Goal: Transaction & Acquisition: Purchase product/service

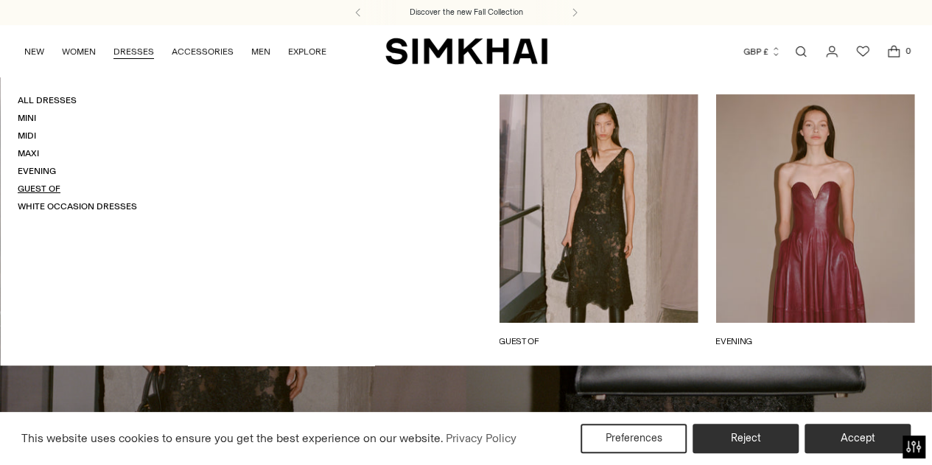
click at [48, 188] on link "Guest Of" at bounding box center [39, 188] width 43 height 10
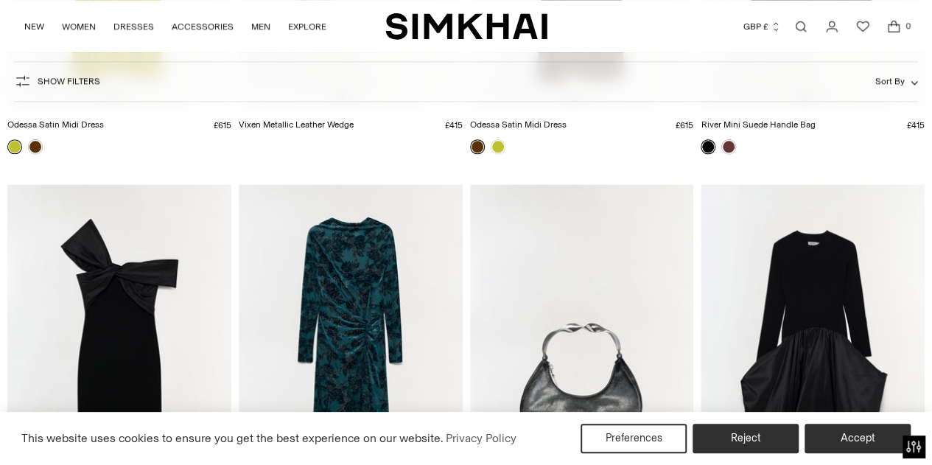
scroll to position [1267, 0]
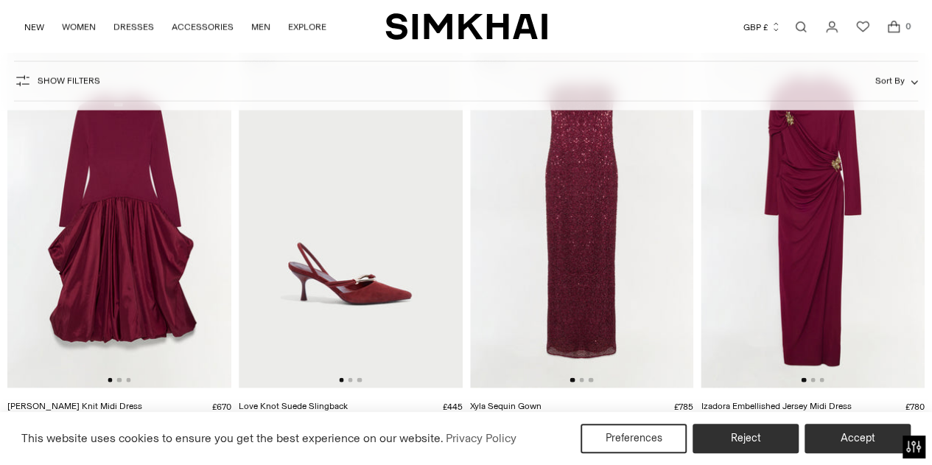
scroll to position [1371, 0]
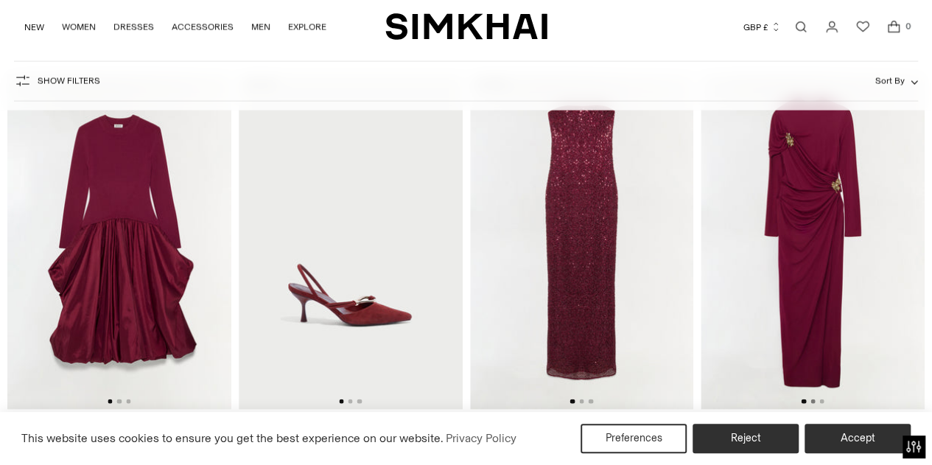
click at [813, 402] on button "Go to slide 2" at bounding box center [813, 401] width 4 height 4
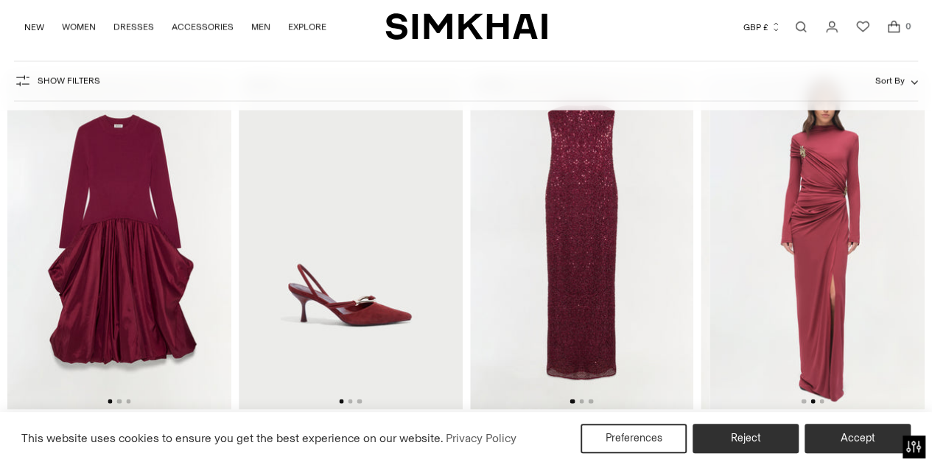
scroll to position [0, 224]
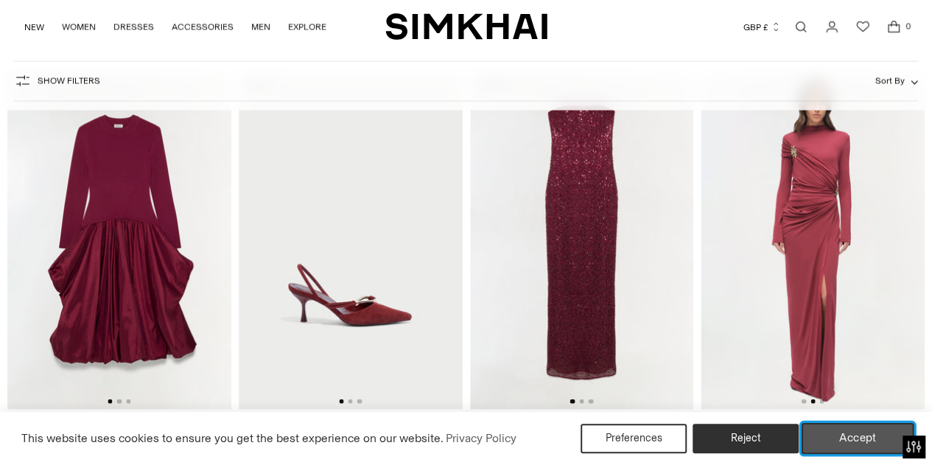
click at [812, 429] on button "Accept" at bounding box center [858, 438] width 113 height 31
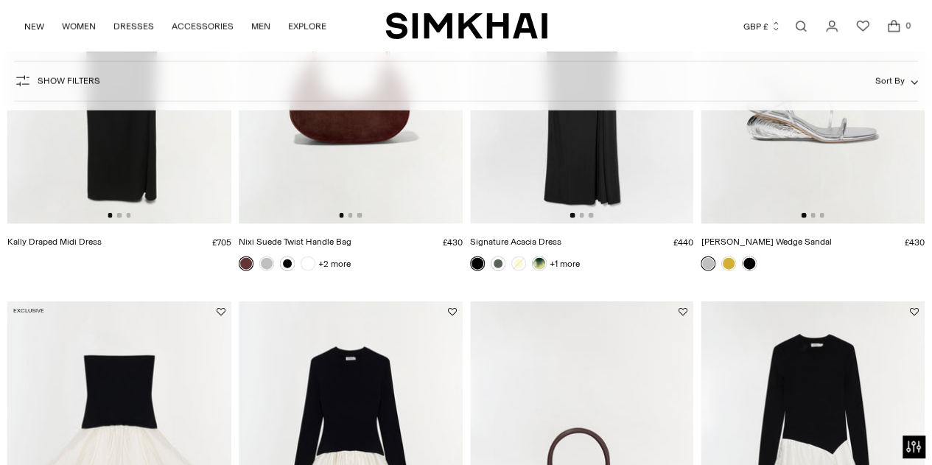
scroll to position [4463, 0]
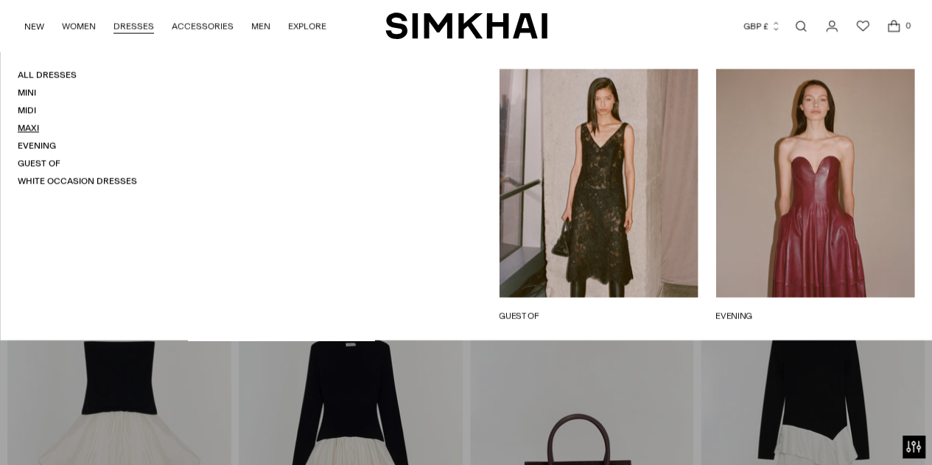
click at [29, 127] on link "Maxi" at bounding box center [28, 128] width 21 height 10
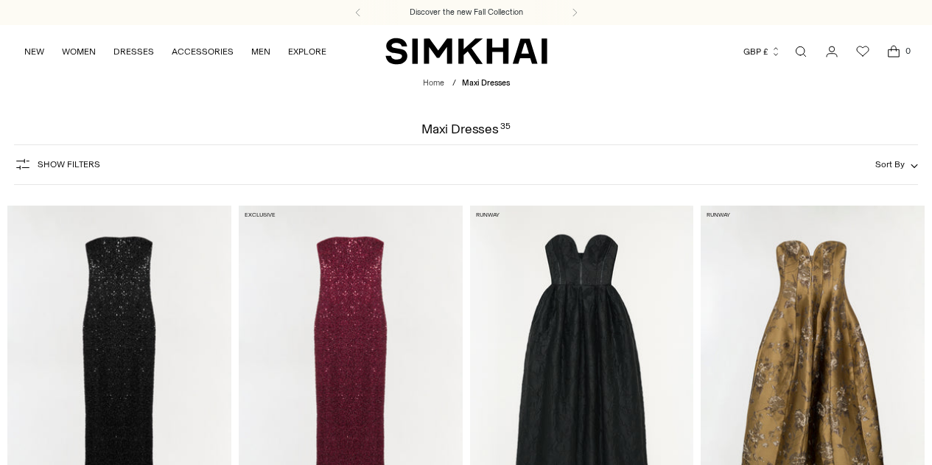
click at [60, 160] on span "Show Filters" at bounding box center [69, 164] width 63 height 10
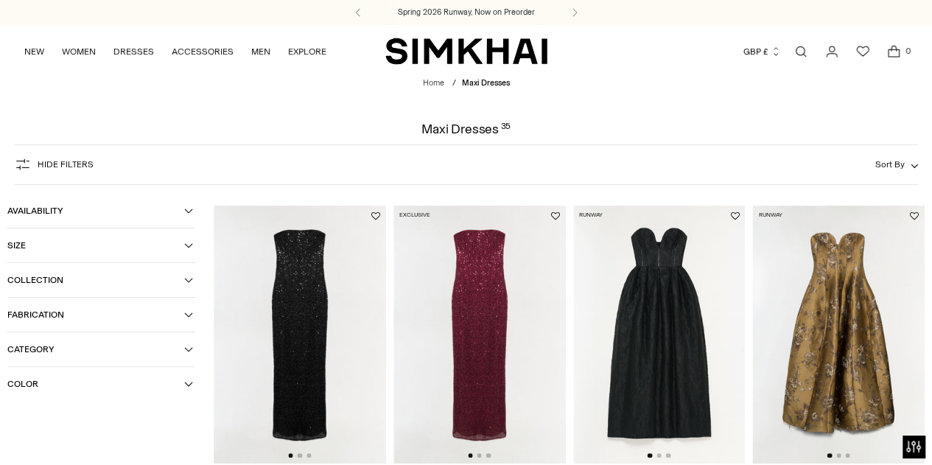
click at [183, 314] on span "Fabrication" at bounding box center [95, 315] width 177 height 10
click at [180, 344] on button "Category" at bounding box center [101, 349] width 188 height 34
click at [186, 384] on icon "button" at bounding box center [188, 384] width 9 height 9
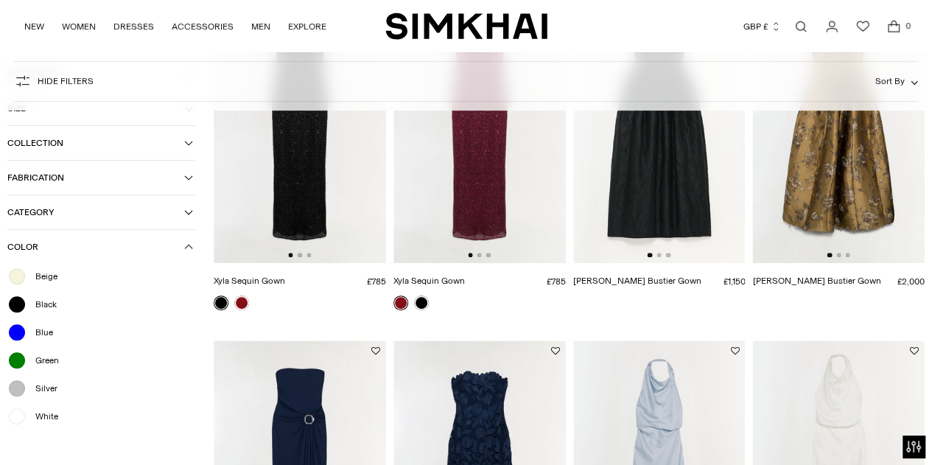
scroll to position [197, 0]
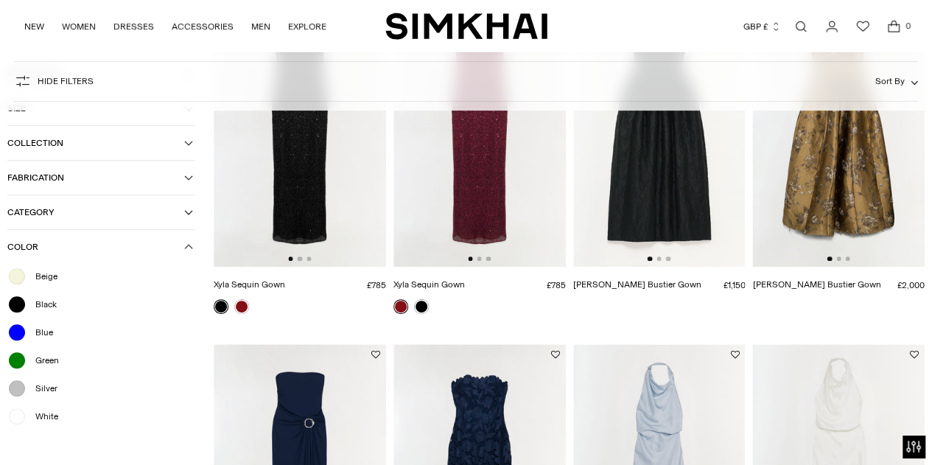
click at [59, 366] on div "Green" at bounding box center [101, 360] width 188 height 19
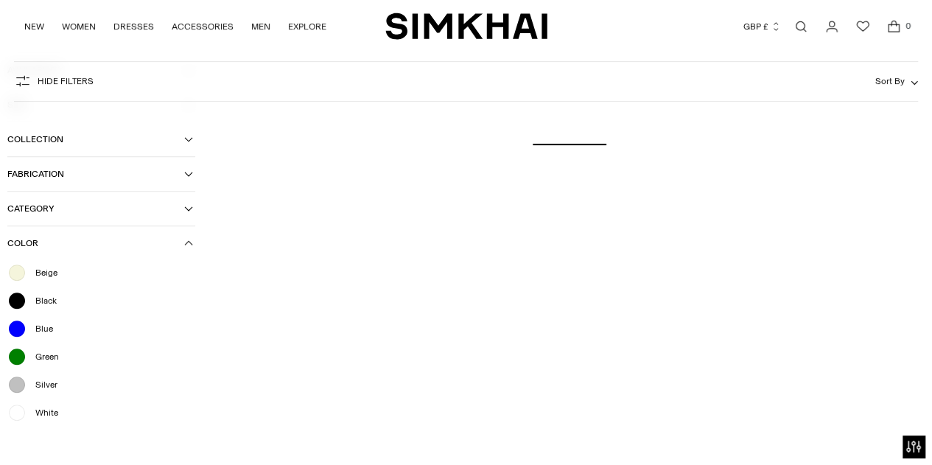
click at [29, 330] on span "Blue" at bounding box center [40, 328] width 27 height 13
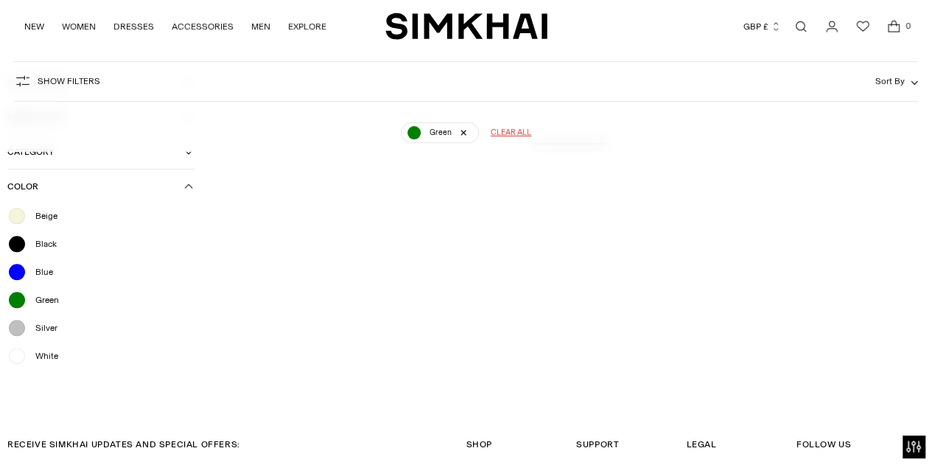
scroll to position [109, 0]
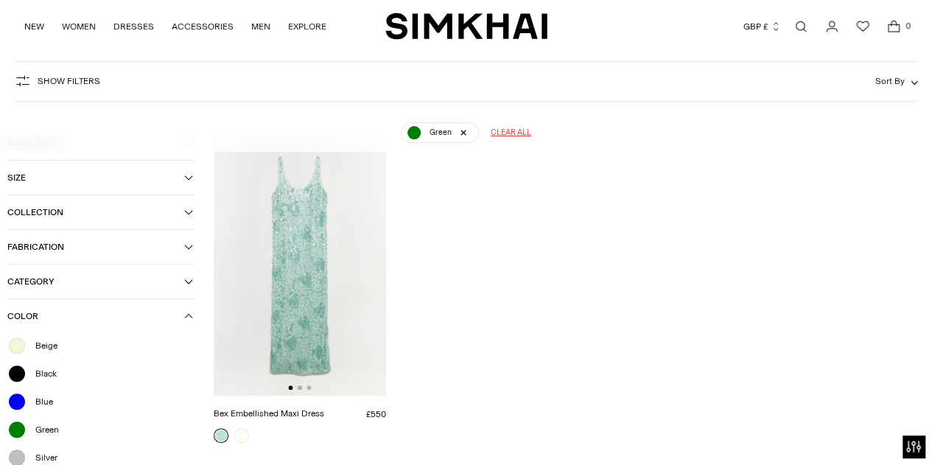
click at [36, 405] on span "Blue" at bounding box center [40, 401] width 27 height 13
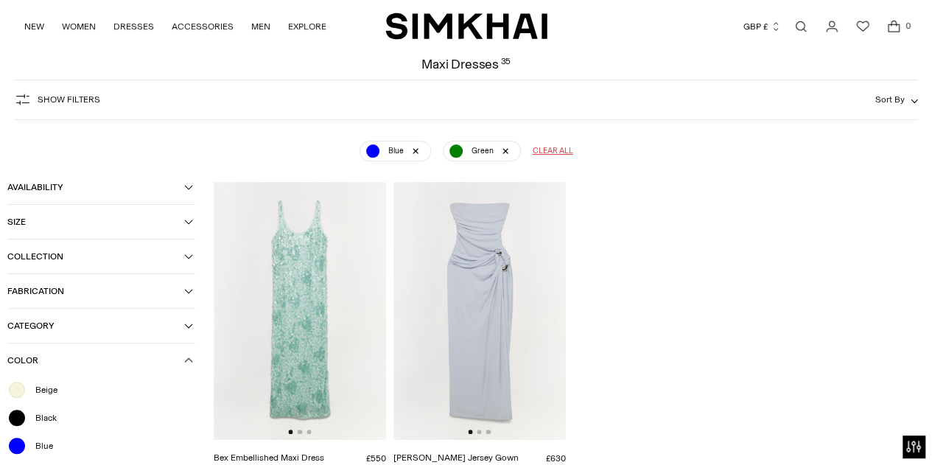
scroll to position [80, 0]
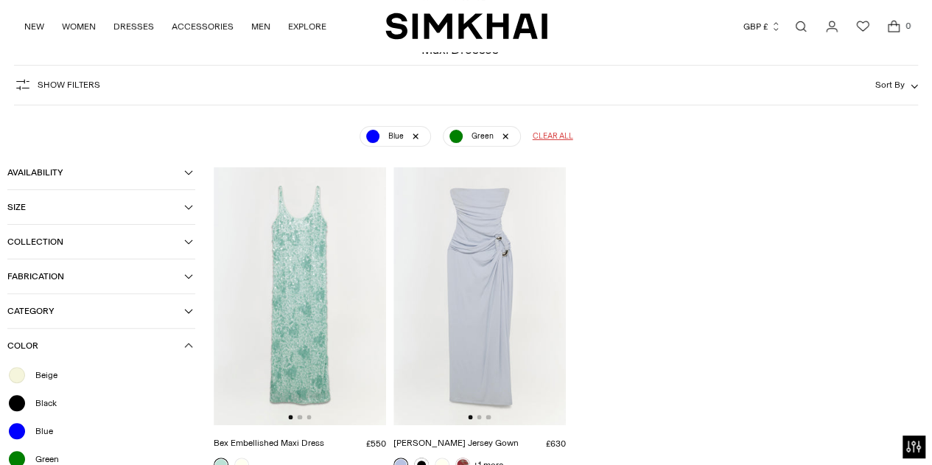
click at [161, 247] on span "Collection" at bounding box center [95, 242] width 177 height 10
